Goal: Task Accomplishment & Management: Use online tool/utility

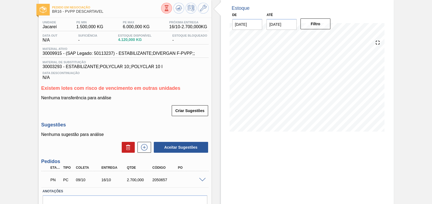
scroll to position [34, 0]
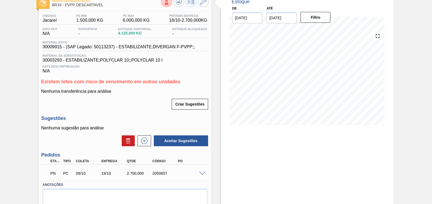
click at [203, 174] on span at bounding box center [202, 174] width 7 height 4
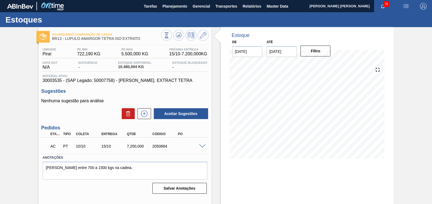
click at [201, 148] on span at bounding box center [202, 146] width 7 height 4
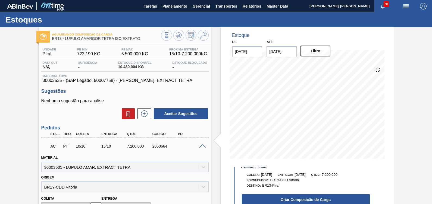
scroll to position [57, 0]
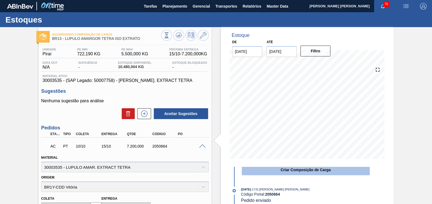
click at [275, 171] on button "Criar Composição de Carga" at bounding box center [306, 170] width 128 height 11
checkbox input "true"
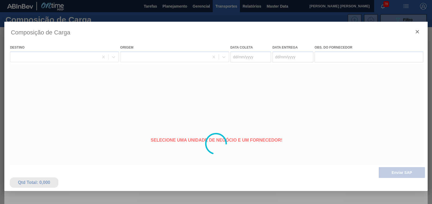
type coleta "[DATE]"
type Entrega "[DATE]"
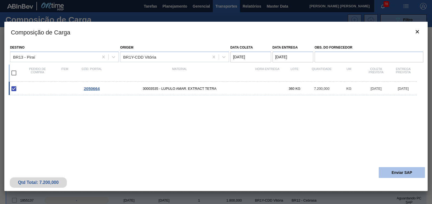
click at [415, 175] on button "Enviar SAP" at bounding box center [402, 172] width 46 height 11
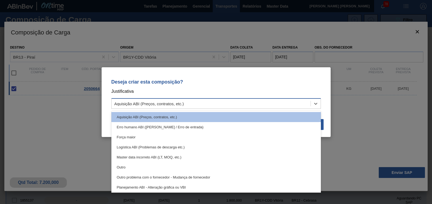
click at [267, 100] on div "Aquisição ABI (Preços, contratos, etc.)" at bounding box center [211, 104] width 199 height 8
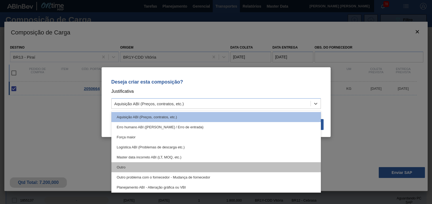
click at [156, 167] on div "Outro" at bounding box center [215, 167] width 209 height 10
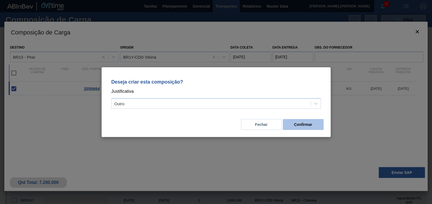
click at [291, 123] on button "Confirmar" at bounding box center [303, 124] width 41 height 11
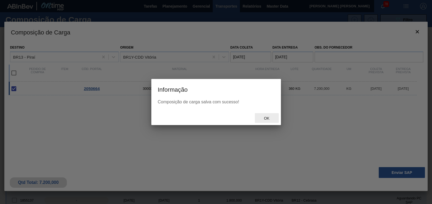
click at [276, 119] on div "Ok" at bounding box center [267, 118] width 24 height 10
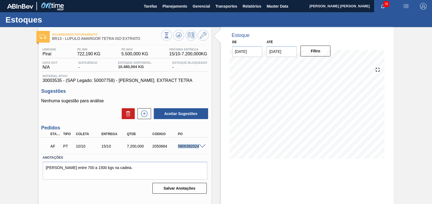
drag, startPoint x: 178, startPoint y: 150, endPoint x: 198, endPoint y: 150, distance: 20.1
click at [198, 150] on div "AF PT 10/10 15/10 7.200,000 2050664 5800392024" at bounding box center [123, 145] width 153 height 11
copy div "5800392024"
